Goal: Navigation & Orientation: Find specific page/section

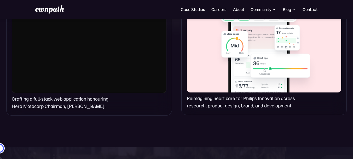
scroll to position [444, 0]
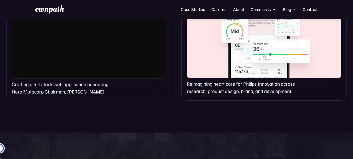
click at [273, 9] on img at bounding box center [273, 9] width 5 height 5
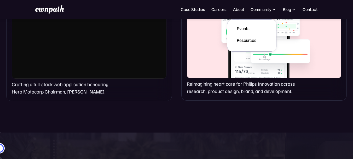
click at [295, 9] on img at bounding box center [293, 9] width 5 height 5
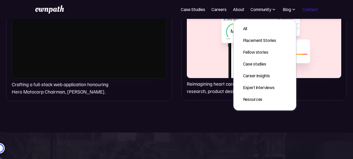
click at [313, 10] on link "Contact" at bounding box center [309, 9] width 15 height 6
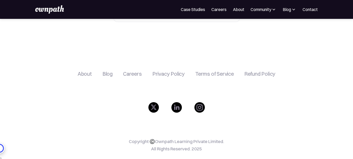
scroll to position [266, 0]
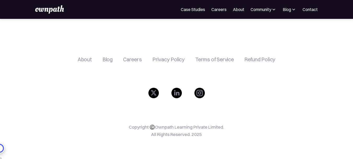
click at [261, 59] on div "Refund Policy" at bounding box center [259, 59] width 31 height 6
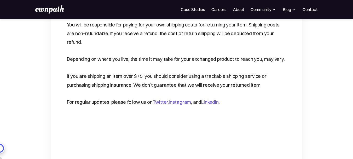
scroll to position [574, 0]
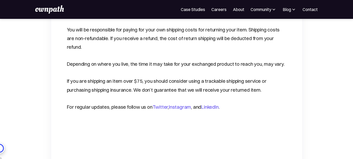
click at [293, 9] on img at bounding box center [293, 9] width 5 height 5
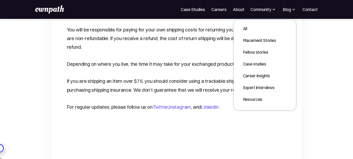
click at [273, 10] on img at bounding box center [273, 9] width 5 height 5
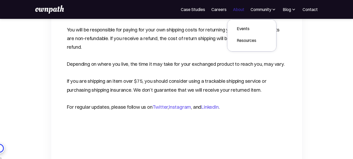
click at [239, 9] on link "About" at bounding box center [238, 9] width 11 height 6
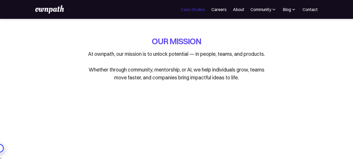
click at [194, 10] on link "Case Studies" at bounding box center [193, 9] width 24 height 6
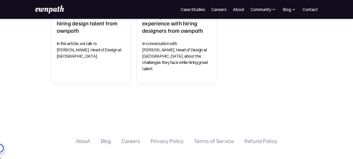
scroll to position [392, 0]
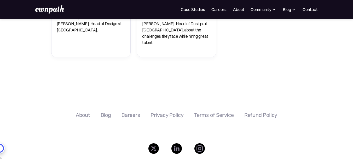
click at [273, 9] on img at bounding box center [273, 9] width 5 height 5
click at [294, 8] on img at bounding box center [293, 9] width 5 height 5
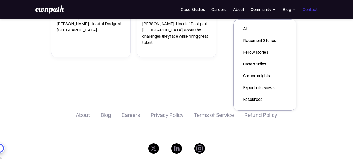
click at [308, 10] on link "Contact" at bounding box center [309, 9] width 15 height 6
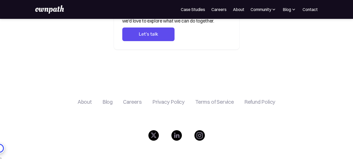
scroll to position [235, 0]
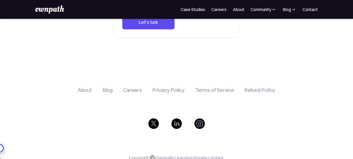
click at [87, 92] on div "About" at bounding box center [85, 90] width 14 height 6
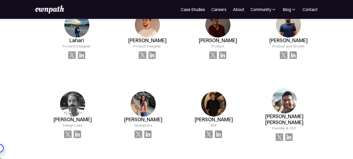
scroll to position [418, 0]
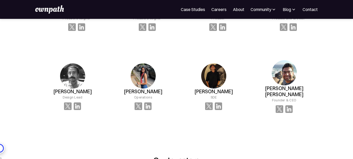
click at [274, 9] on img at bounding box center [273, 9] width 5 height 5
